Goal: Task Accomplishment & Management: Manage account settings

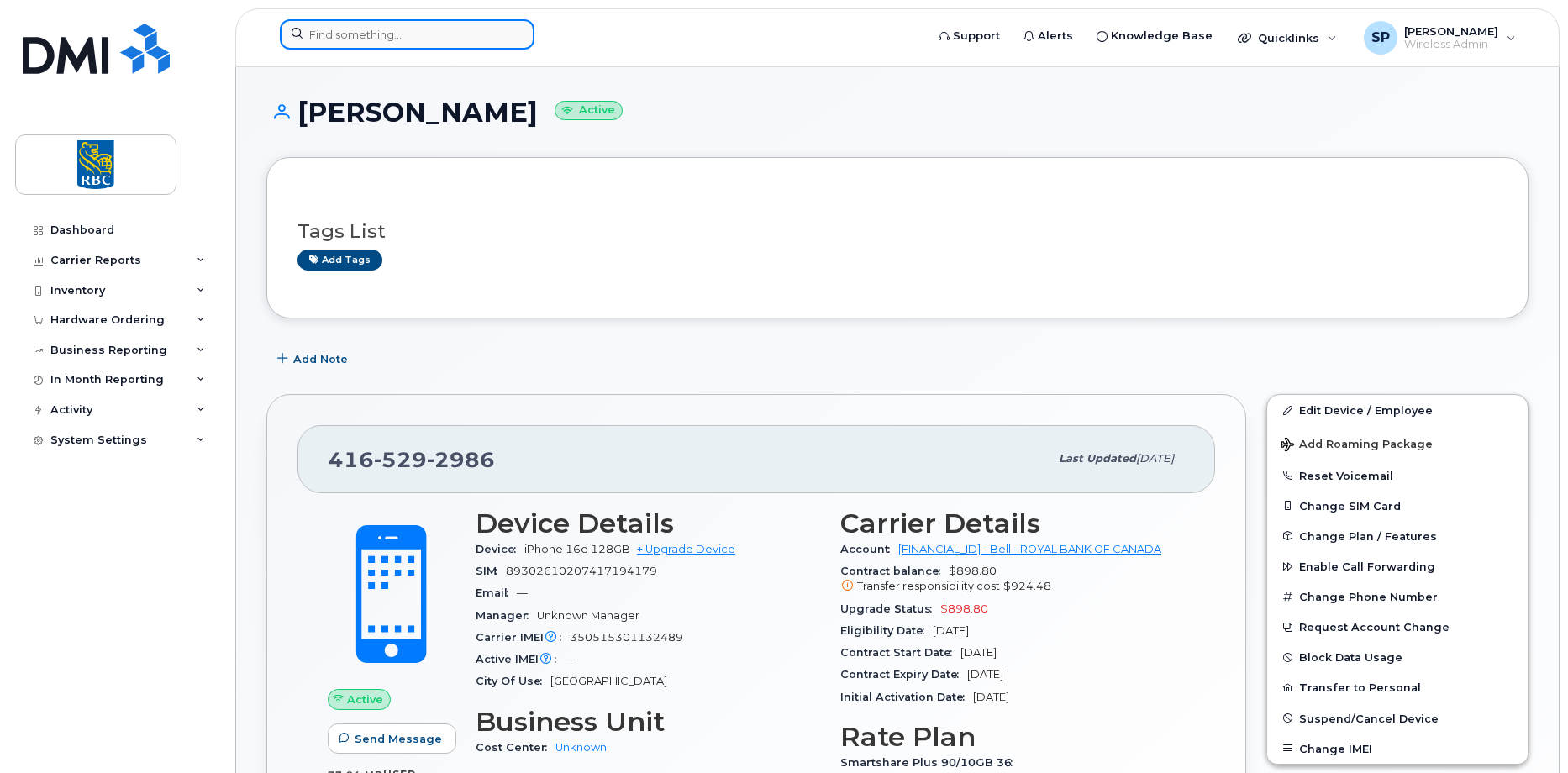
click at [413, 46] on input at bounding box center [406, 35] width 254 height 30
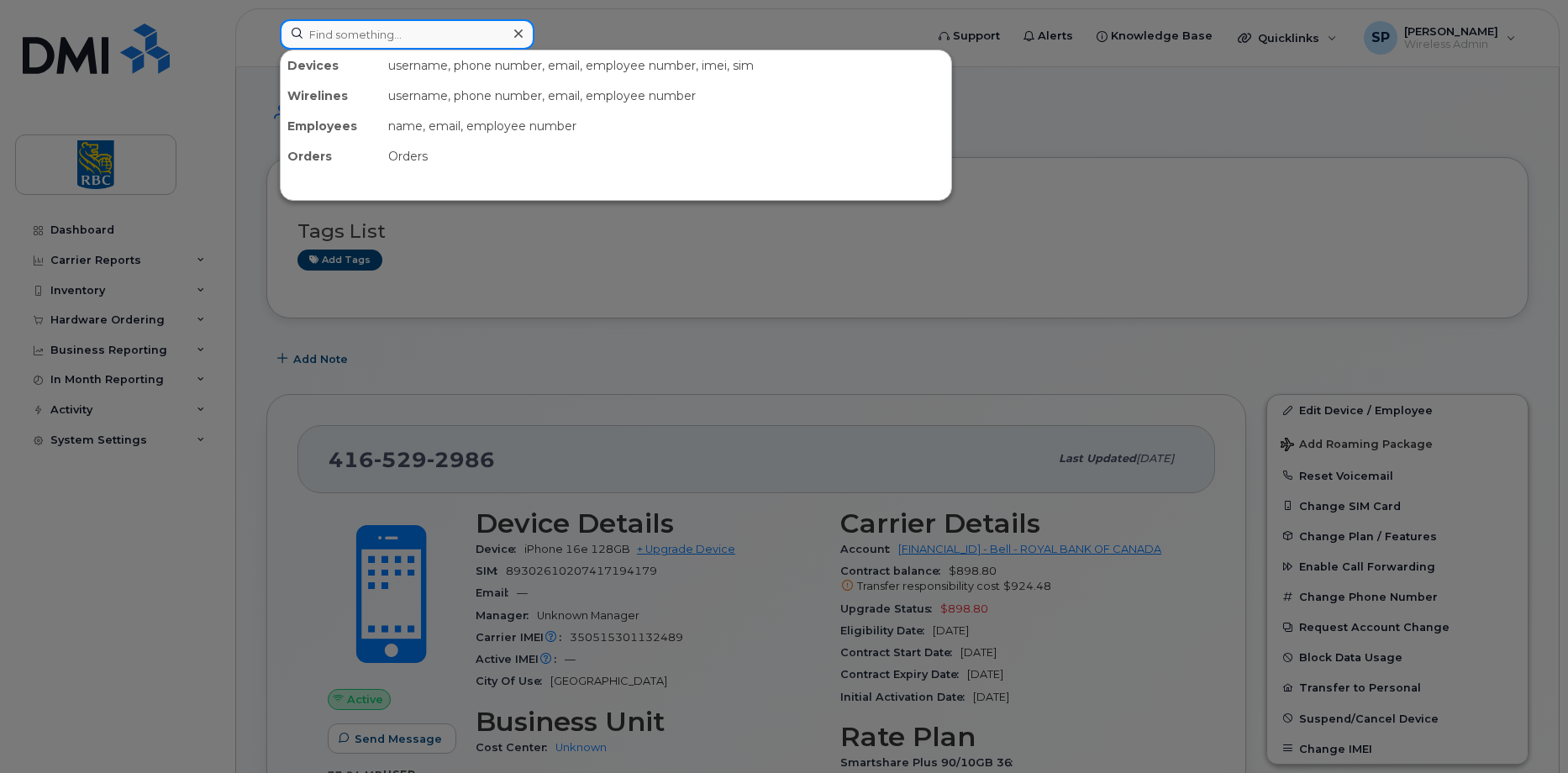
paste input "902/229-9048"
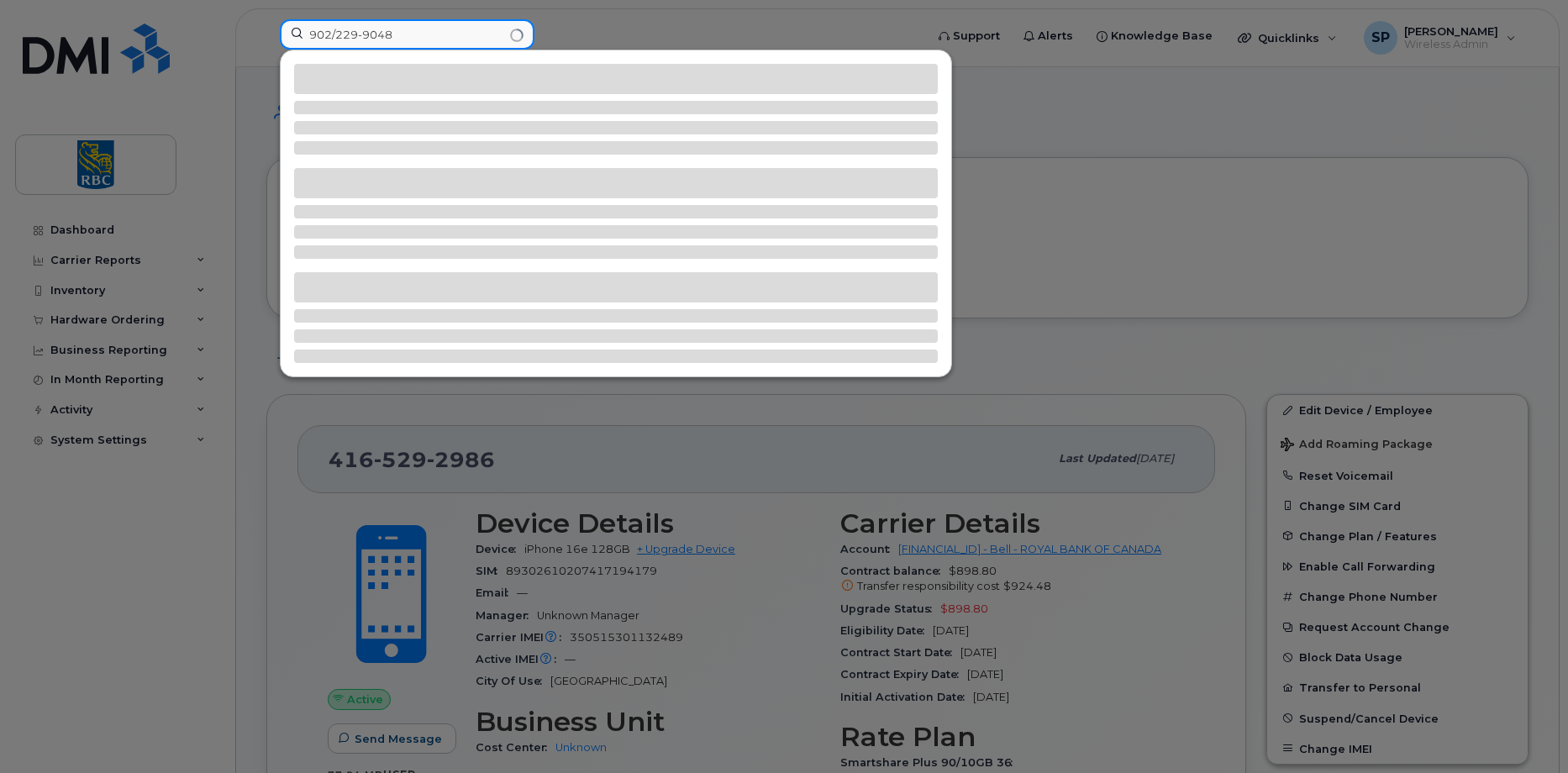
click at [338, 35] on input "902/229-9048" at bounding box center [406, 35] width 254 height 30
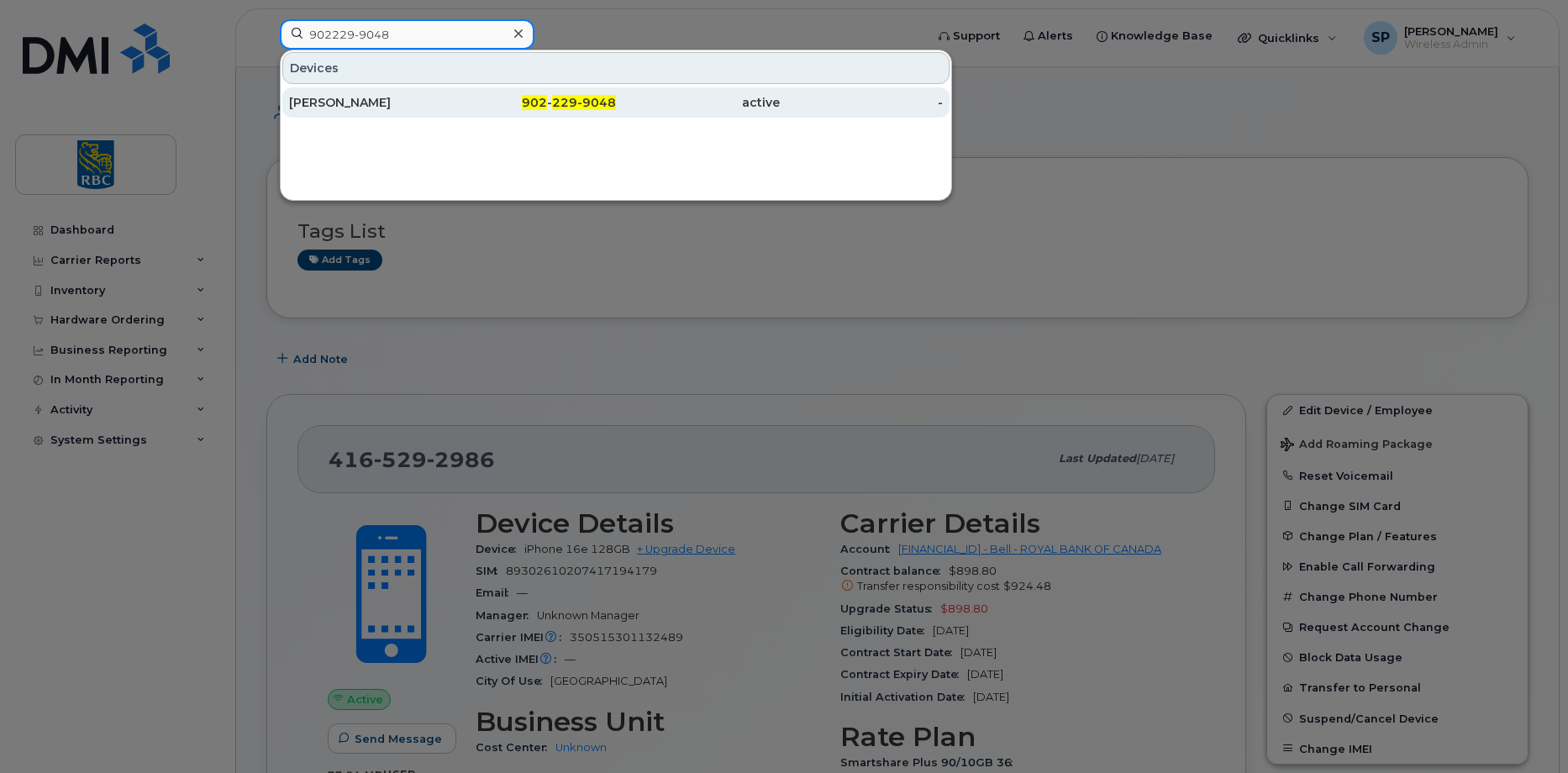
type input "902229-9048"
click at [336, 99] on div "Raj Pal" at bounding box center [371, 102] width 163 height 17
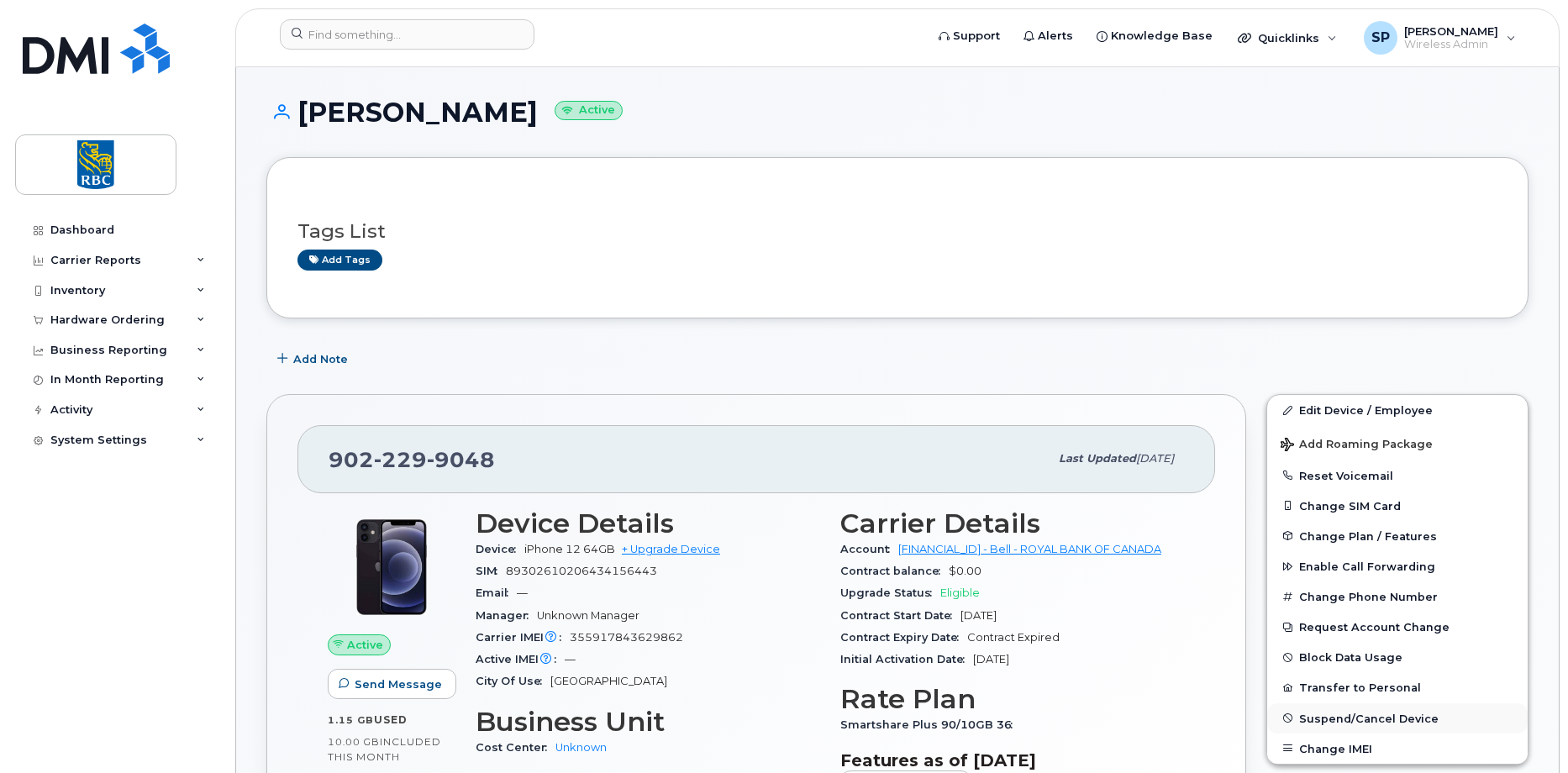
click at [1334, 723] on span "Suspend/Cancel Device" at bounding box center [1369, 718] width 139 height 12
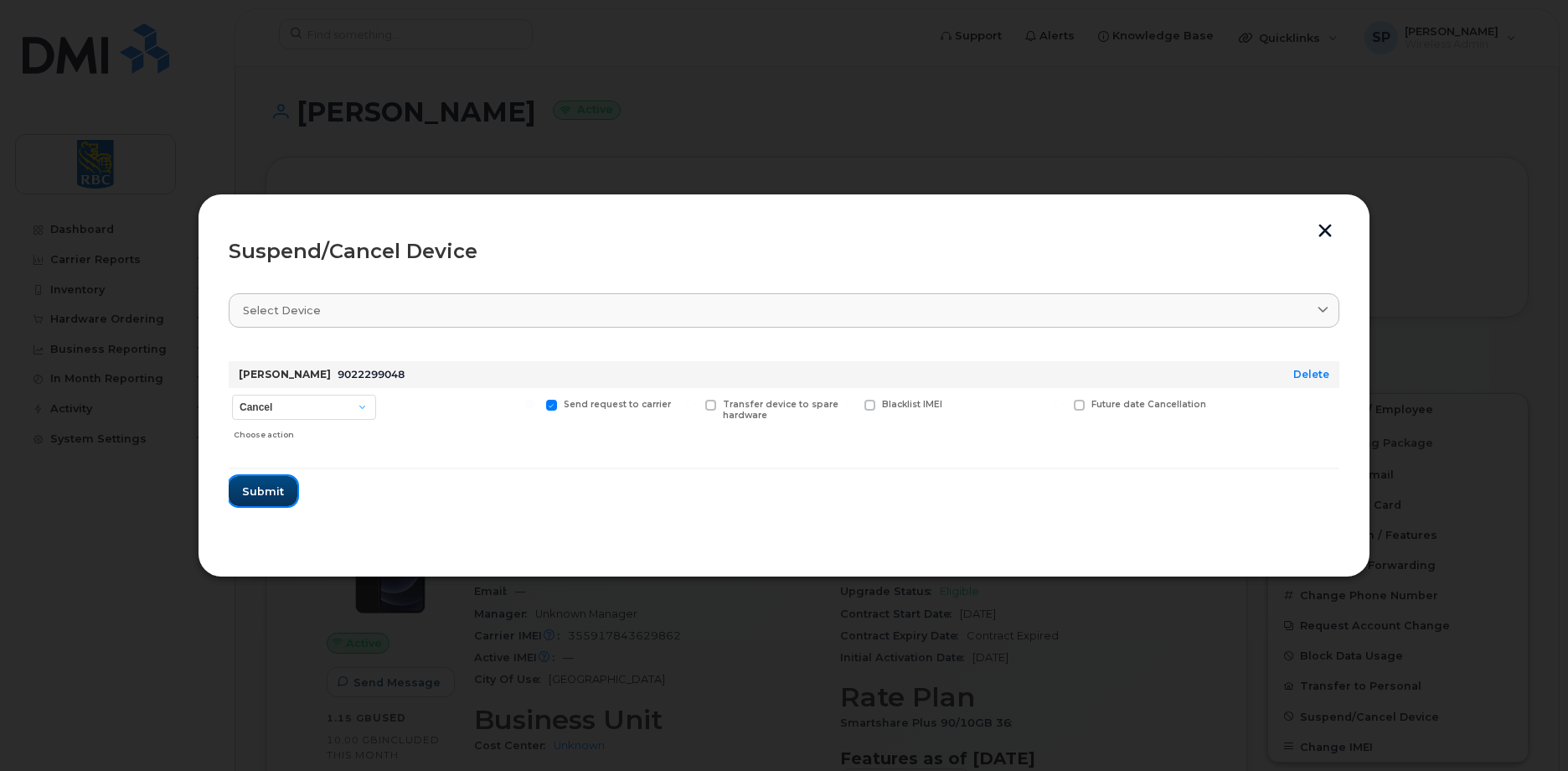
click at [257, 489] on span "Submit" at bounding box center [263, 491] width 42 height 16
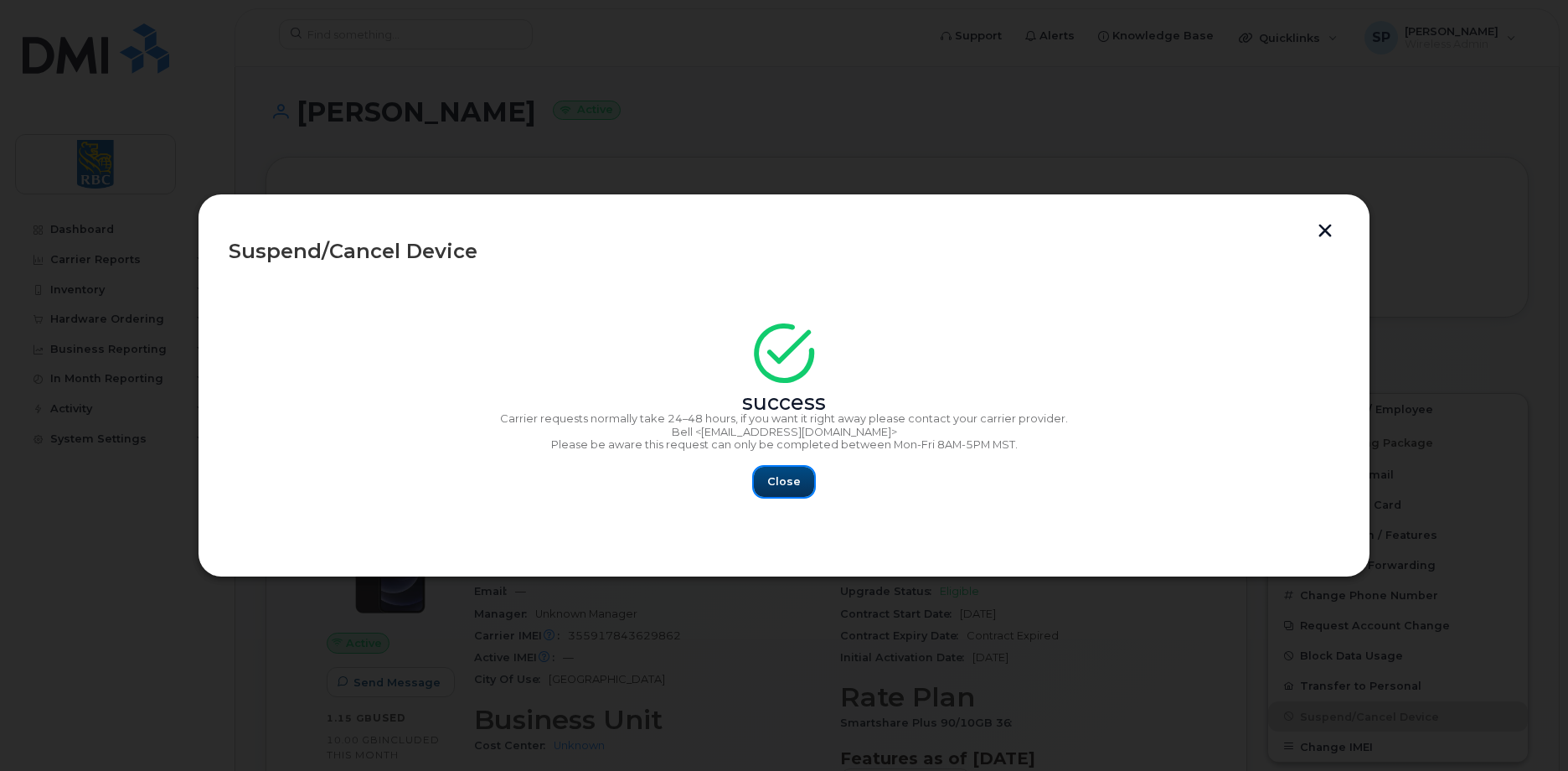
click at [794, 482] on span "Close" at bounding box center [784, 482] width 34 height 16
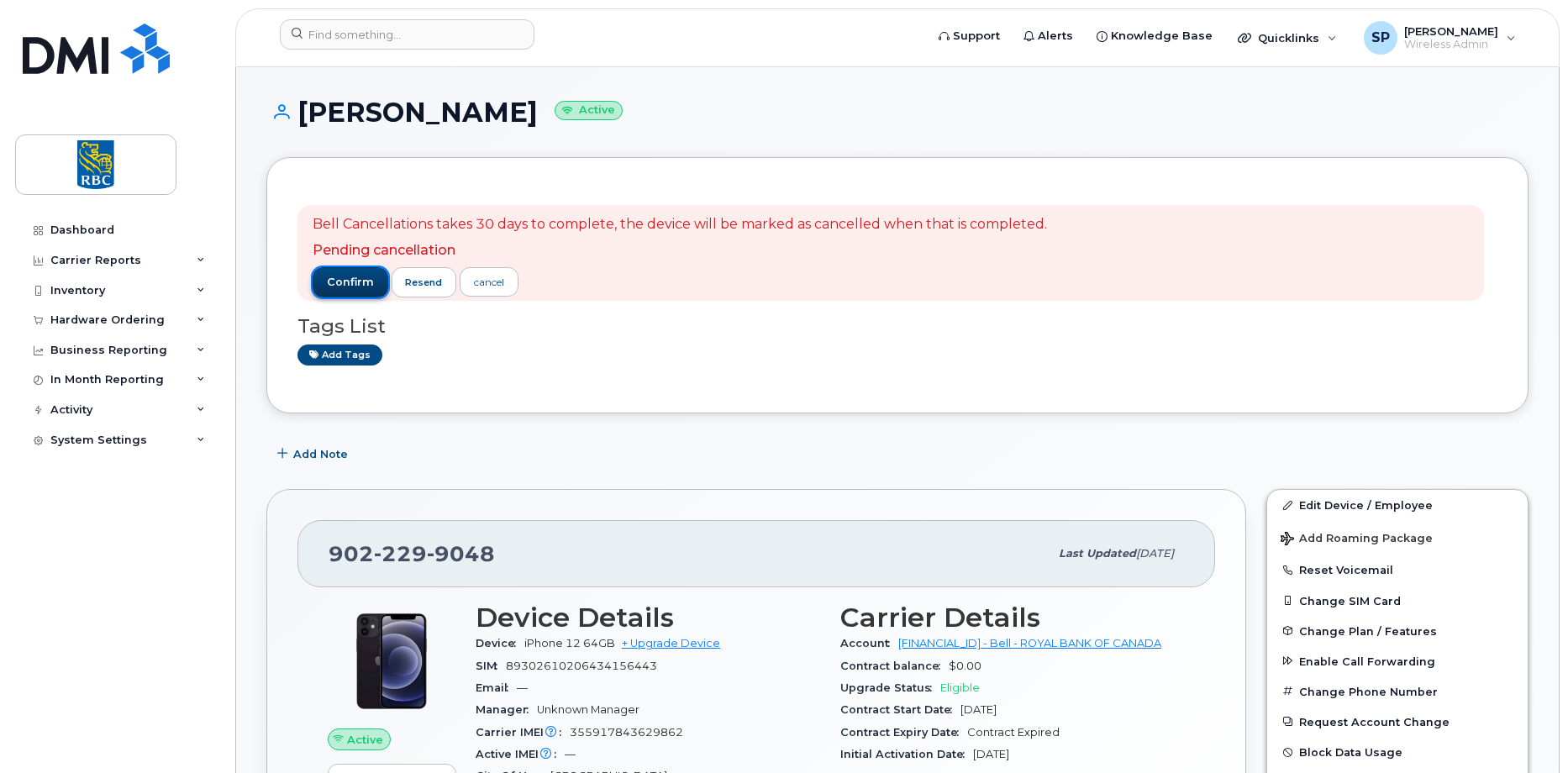
click at [346, 285] on span "confirm" at bounding box center [350, 282] width 47 height 15
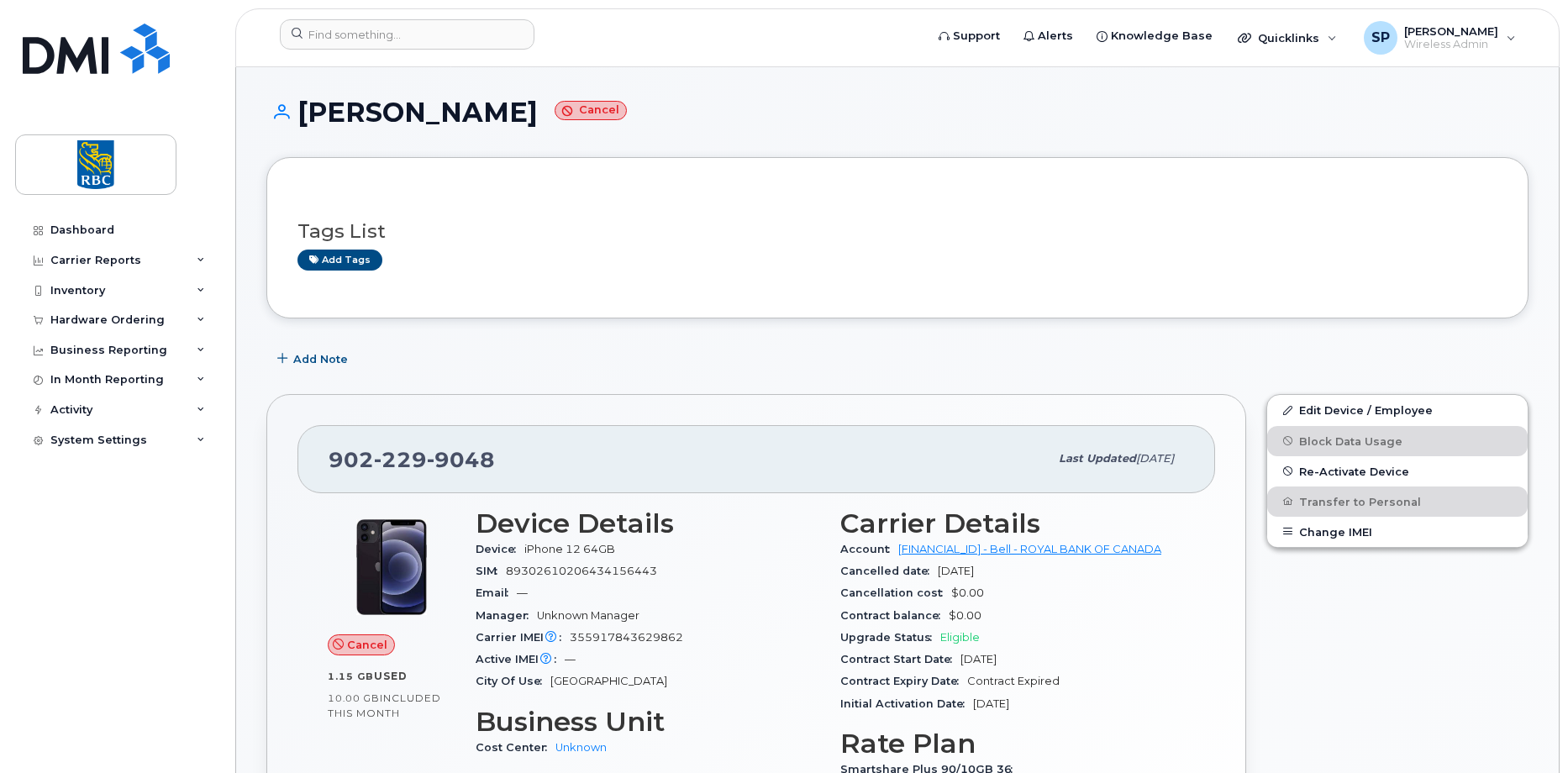
drag, startPoint x: 496, startPoint y: 451, endPoint x: 491, endPoint y: 462, distance: 12.1
drag, startPoint x: 491, startPoint y: 462, endPoint x: 306, endPoint y: 448, distance: 185.5
click at [307, 448] on div "902 229 9048 Last updated Aug 22, 2025" at bounding box center [756, 458] width 918 height 67
copy span "902 229 9048"
drag, startPoint x: 341, startPoint y: 50, endPoint x: 329, endPoint y: 39, distance: 16.3
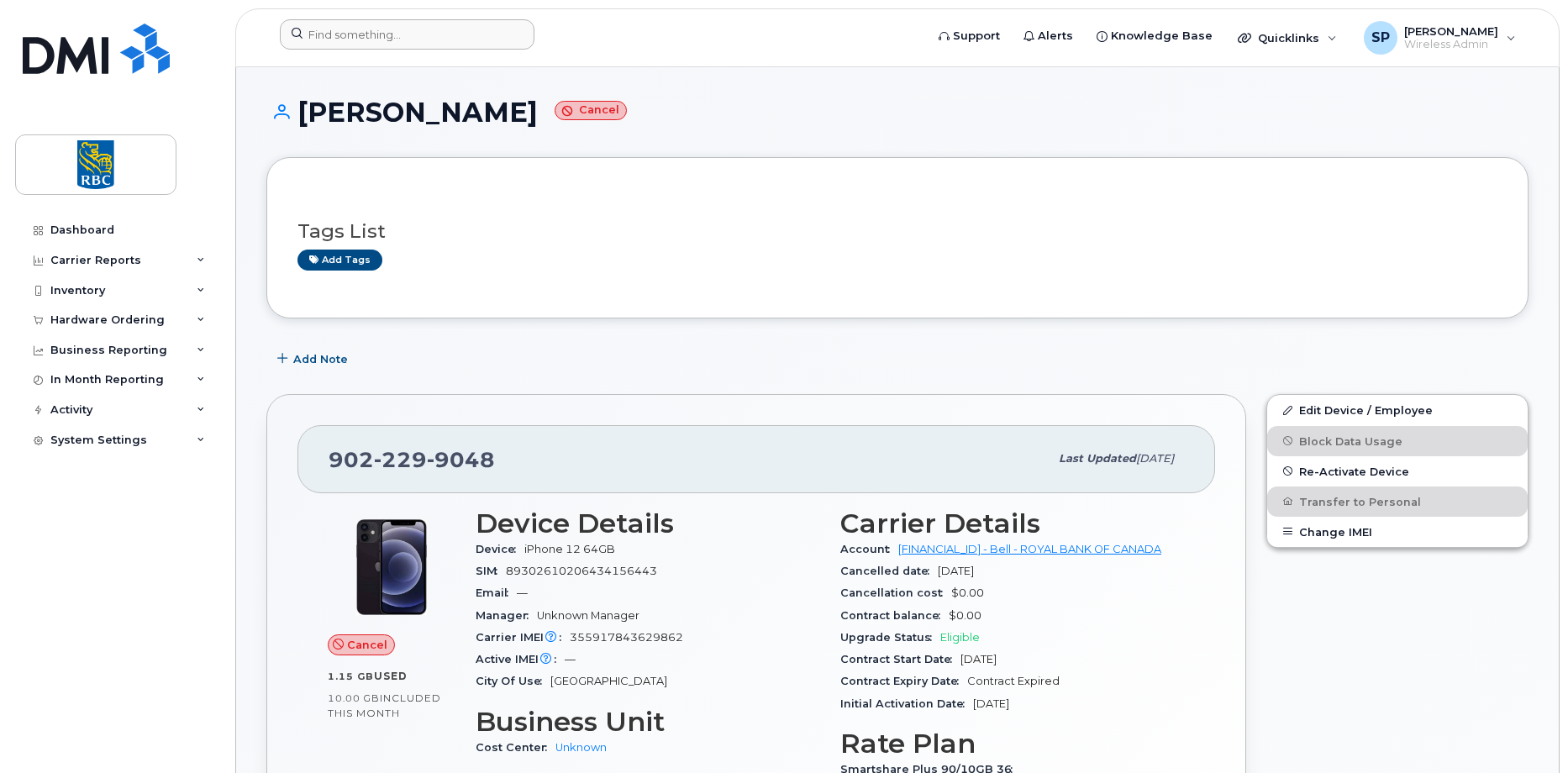
click at [340, 49] on div at bounding box center [596, 37] width 661 height 37
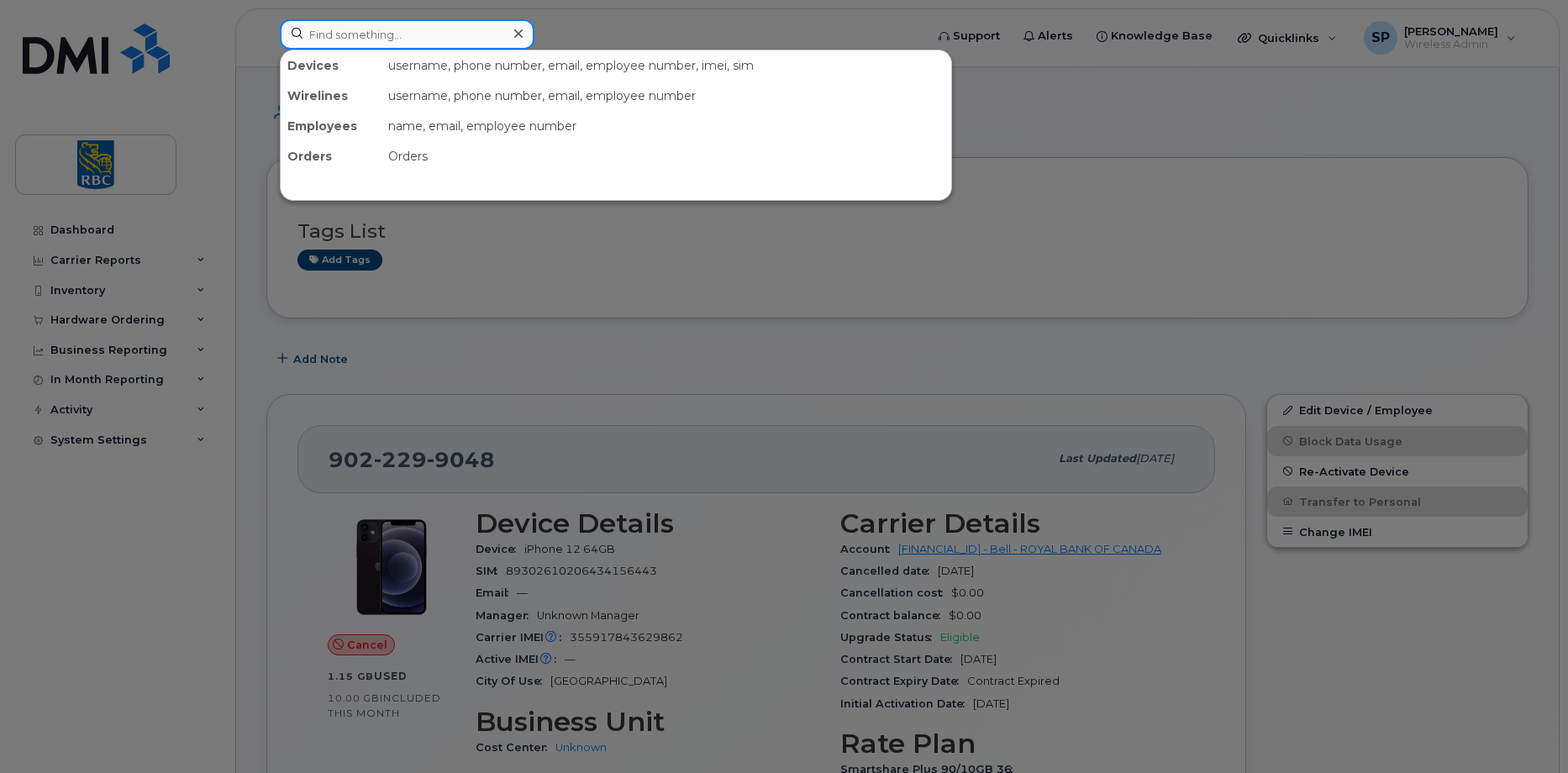
click at [440, 36] on input at bounding box center [406, 35] width 254 height 30
click at [585, 363] on div at bounding box center [784, 386] width 1568 height 773
click at [324, 43] on input at bounding box center [406, 35] width 254 height 30
paste input "4034619835"
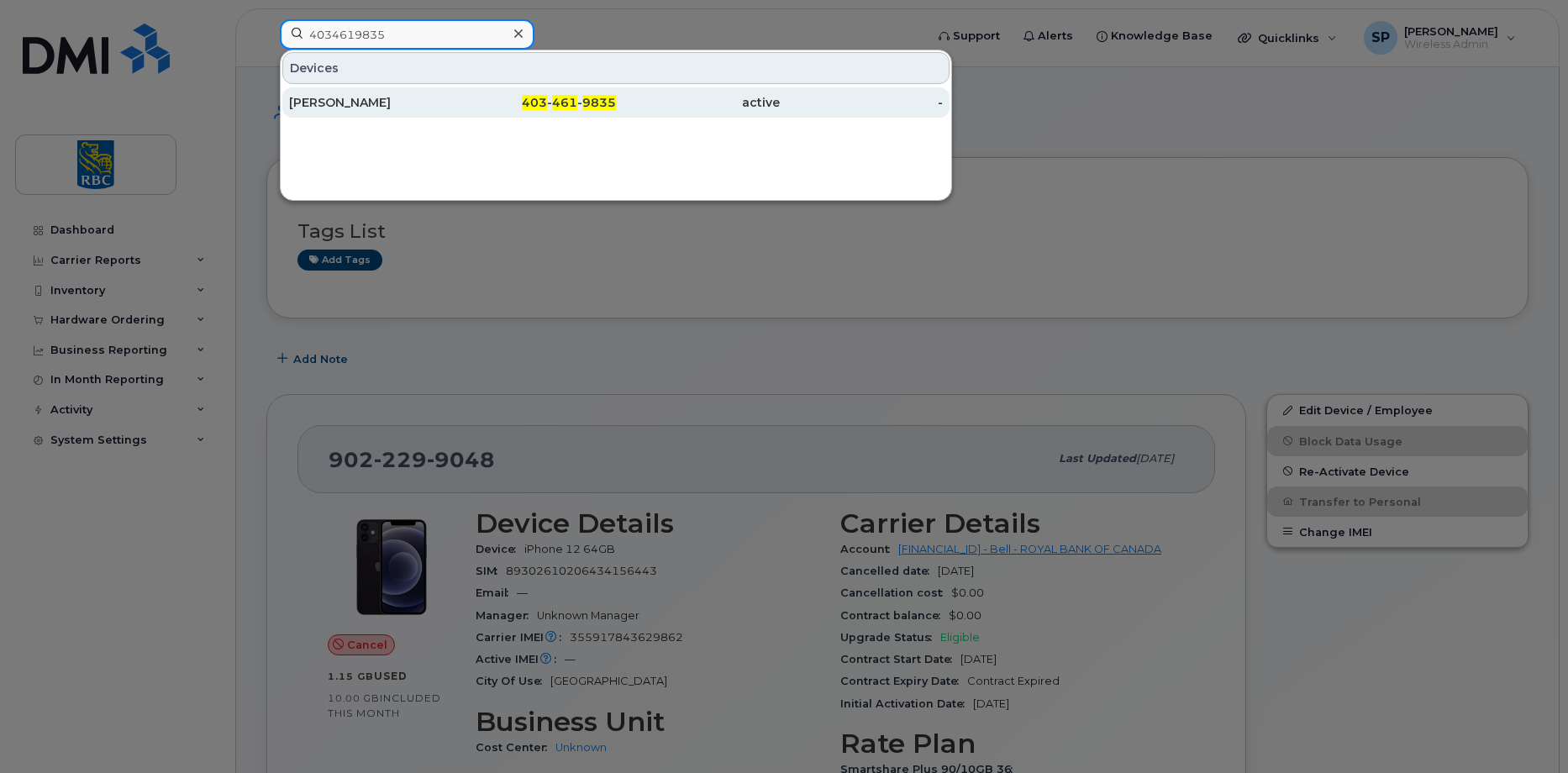
type input "4034619835"
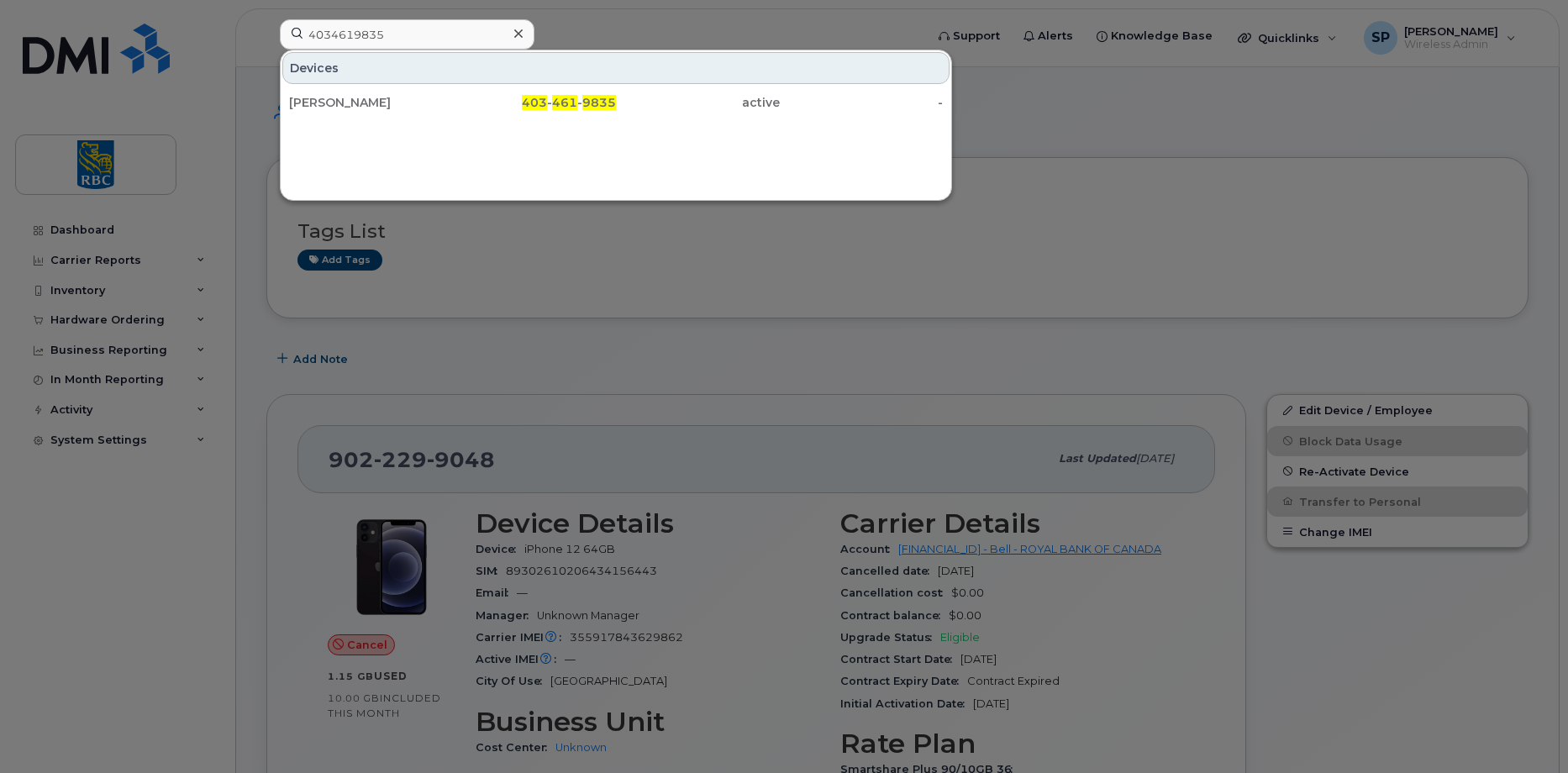
drag, startPoint x: 408, startPoint y: 104, endPoint x: 471, endPoint y: 144, distance: 74.6
click at [408, 104] on div "[PERSON_NAME]" at bounding box center [371, 102] width 163 height 17
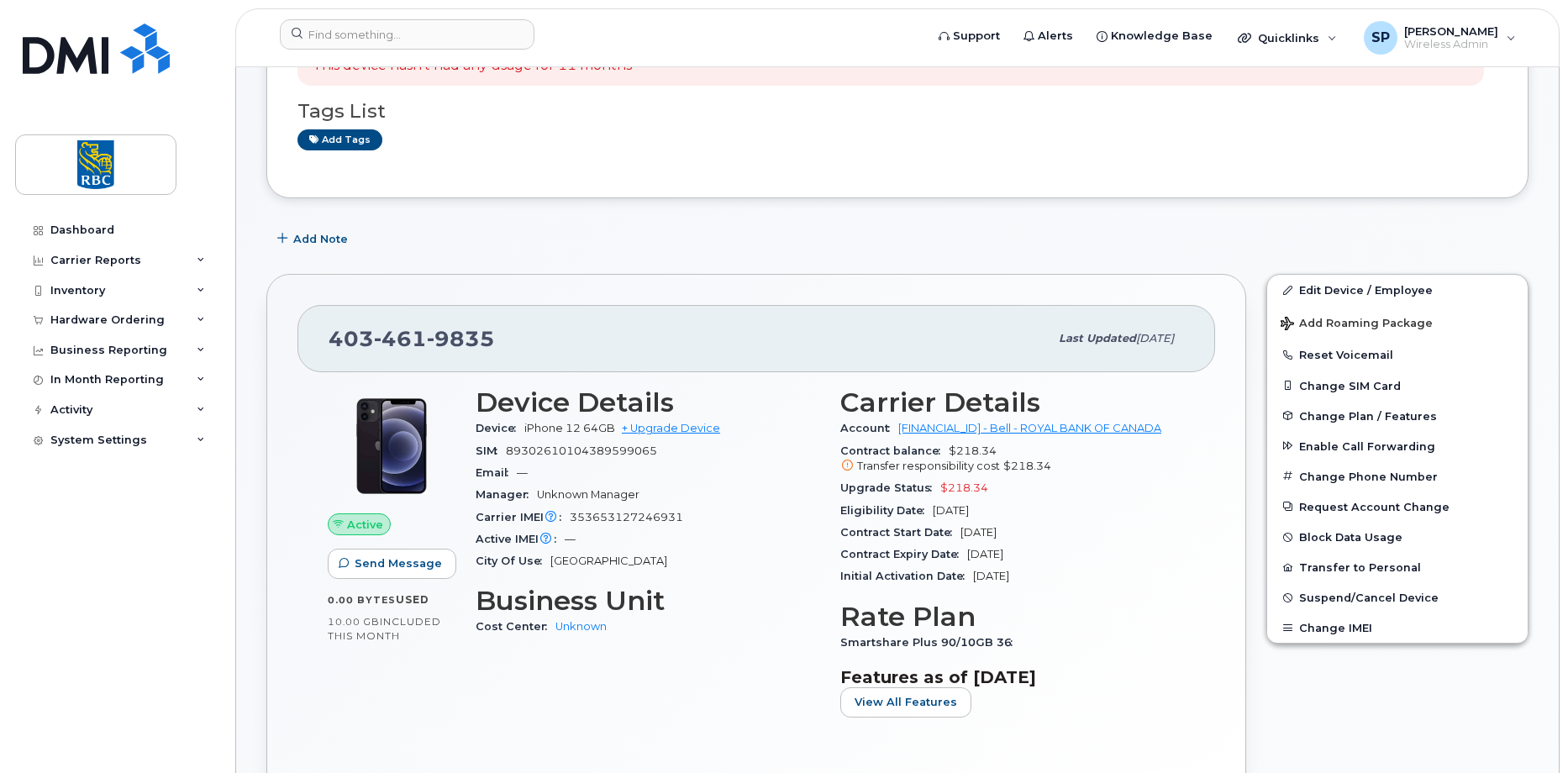
scroll to position [420, 0]
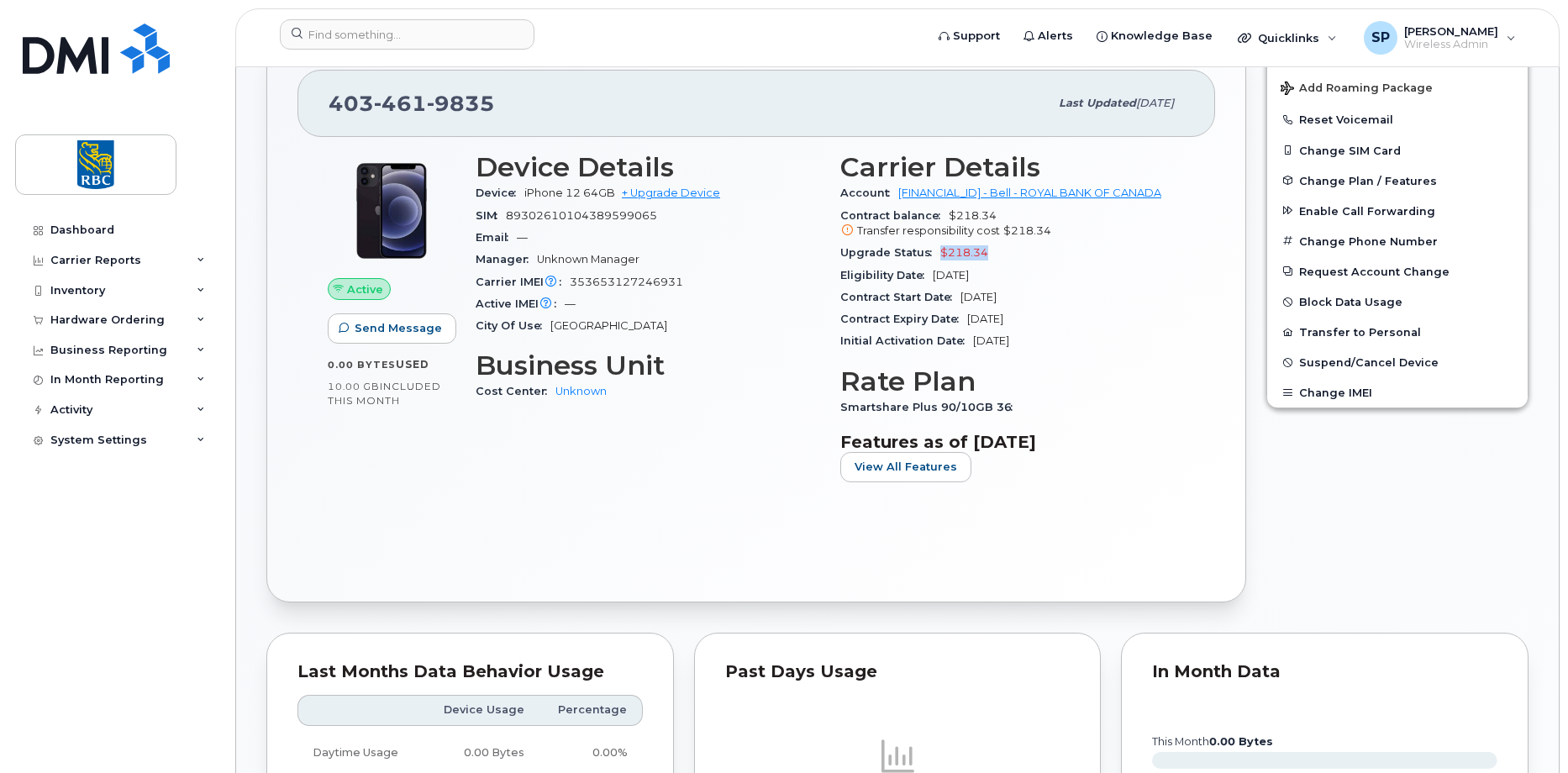
drag, startPoint x: 1000, startPoint y: 255, endPoint x: 928, endPoint y: 252, distance: 72.1
click at [928, 252] on div "Upgrade Status $218.34" at bounding box center [1013, 253] width 345 height 21
click at [999, 260] on div "Upgrade Status $218.34" at bounding box center [1013, 253] width 345 height 21
drag, startPoint x: 958, startPoint y: 251, endPoint x: 932, endPoint y: 250, distance: 26.0
click at [932, 250] on div "Upgrade Status $218.34" at bounding box center [1013, 253] width 345 height 21
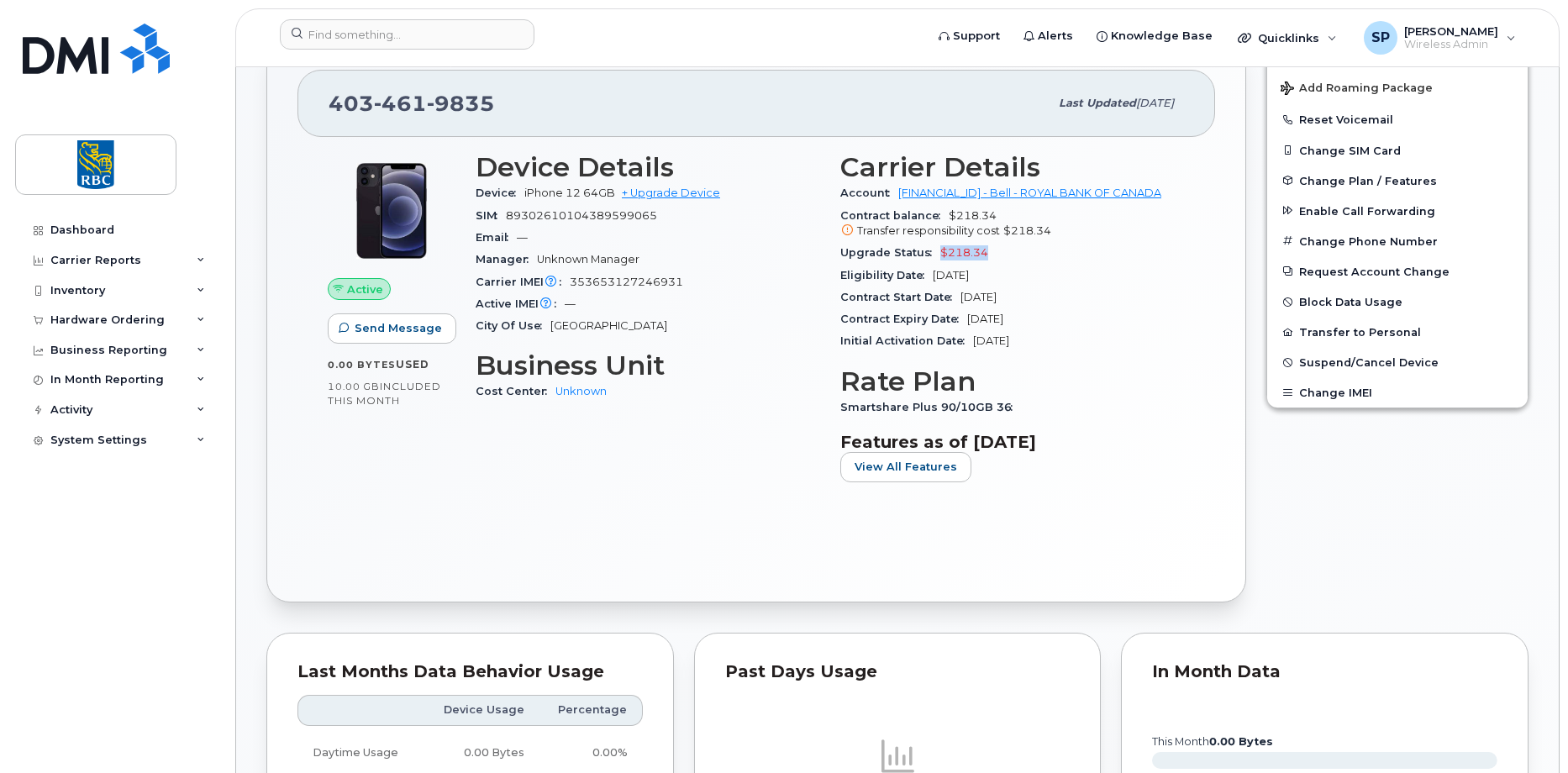
copy span "$218.34"
